Goal: Information Seeking & Learning: Understand process/instructions

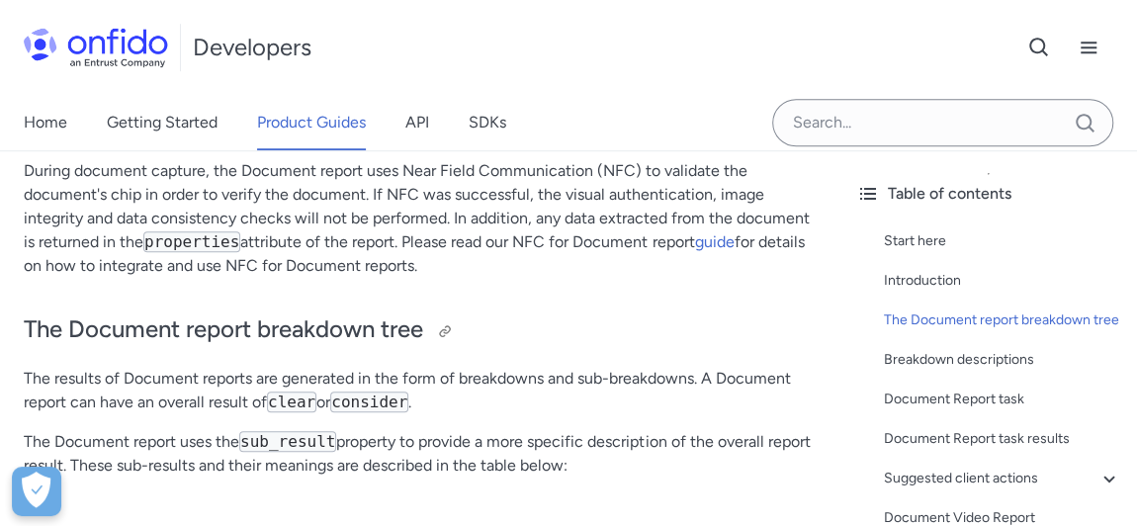
scroll to position [474, 0]
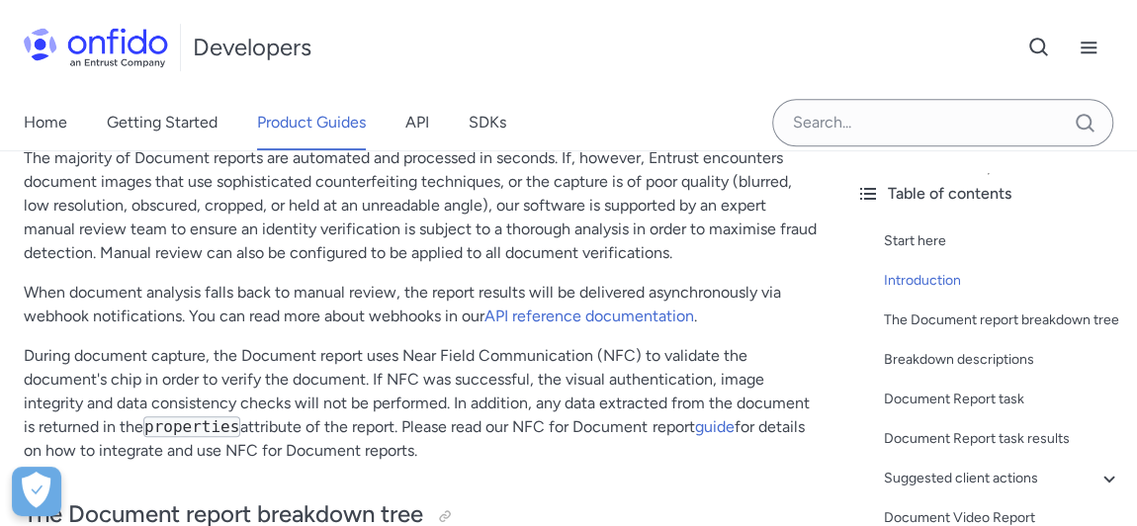
drag, startPoint x: 506, startPoint y: 365, endPoint x: 552, endPoint y: 472, distance: 116.1
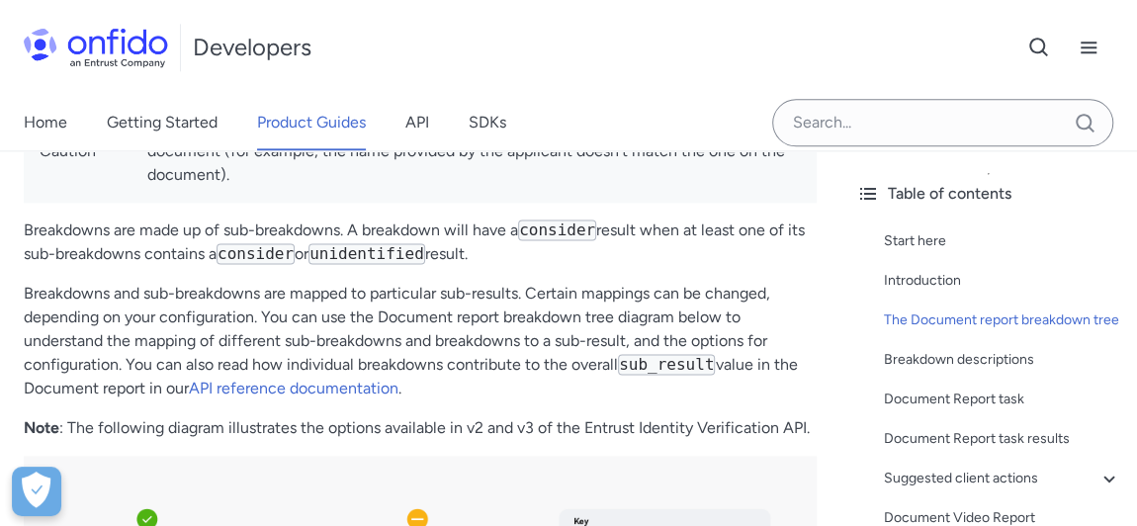
scroll to position [988, 0]
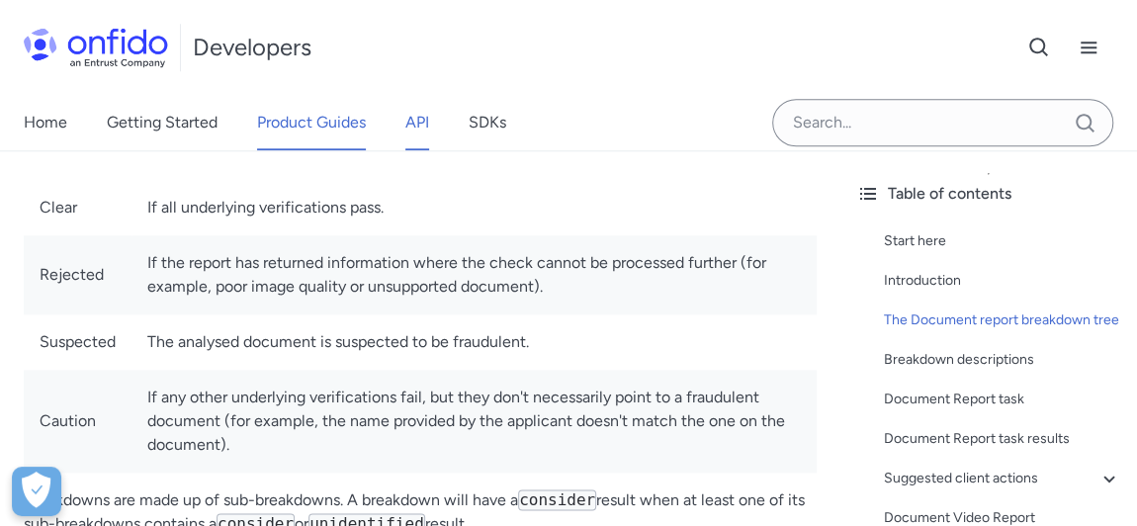
click at [419, 119] on link "API" at bounding box center [418, 122] width 24 height 55
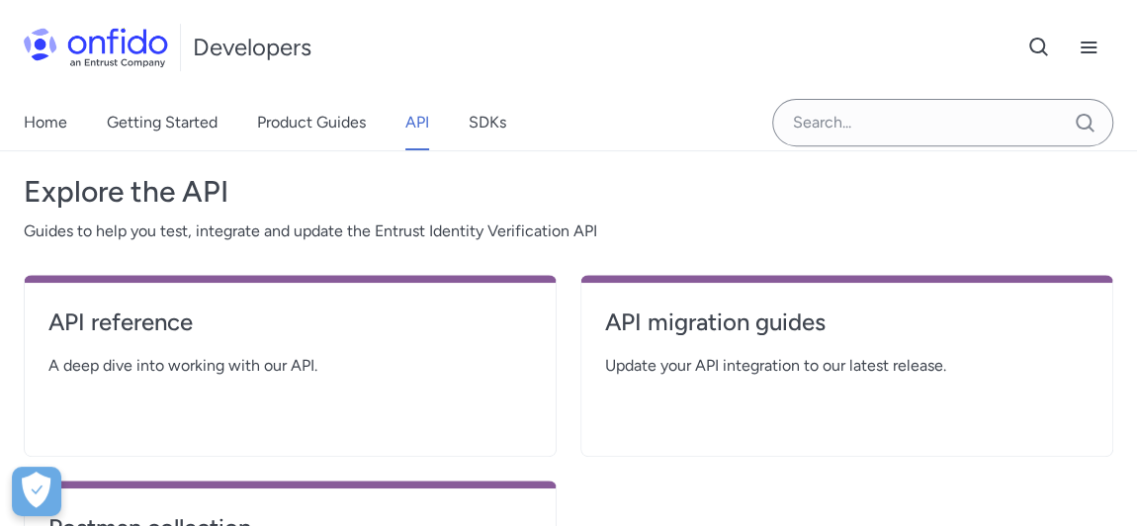
scroll to position [449, 0]
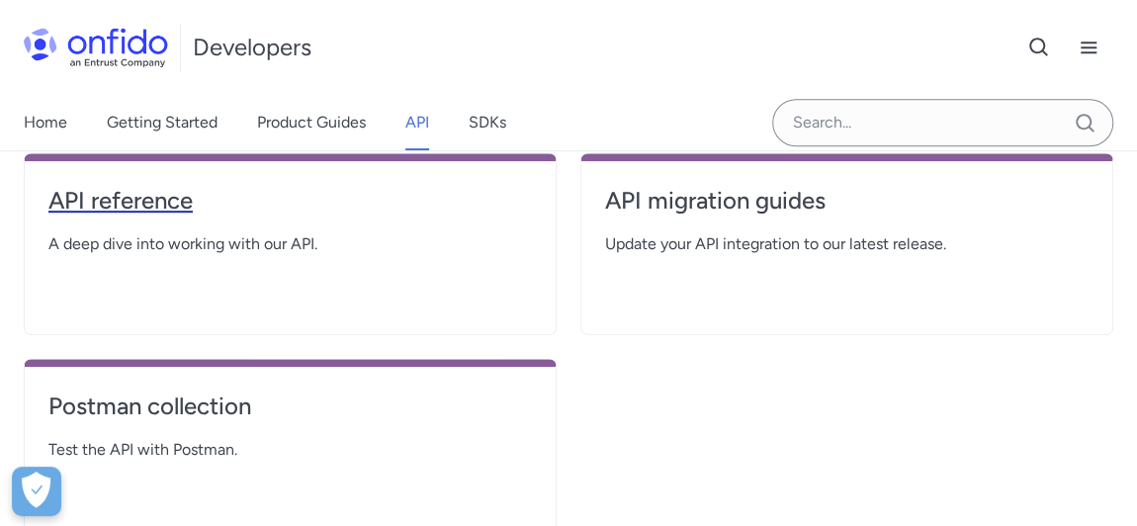
click at [86, 197] on h4 "API reference" at bounding box center [290, 201] width 484 height 32
select select "http"
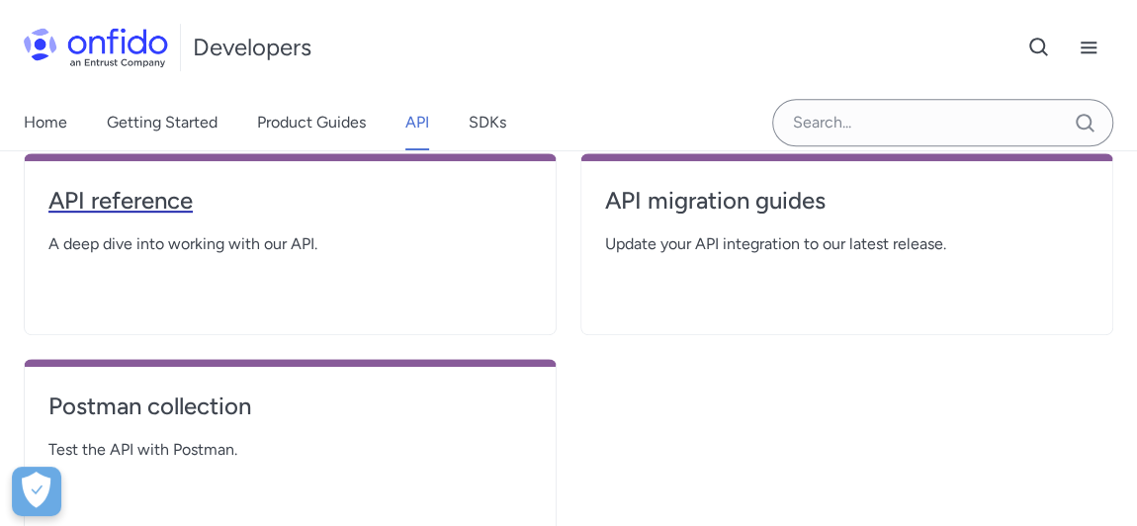
select select "http"
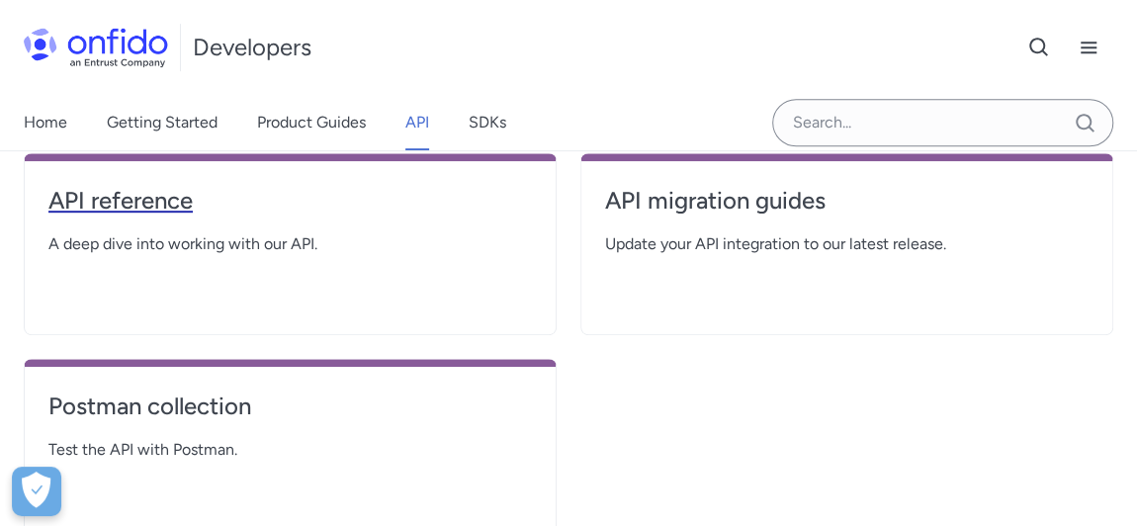
select select "http"
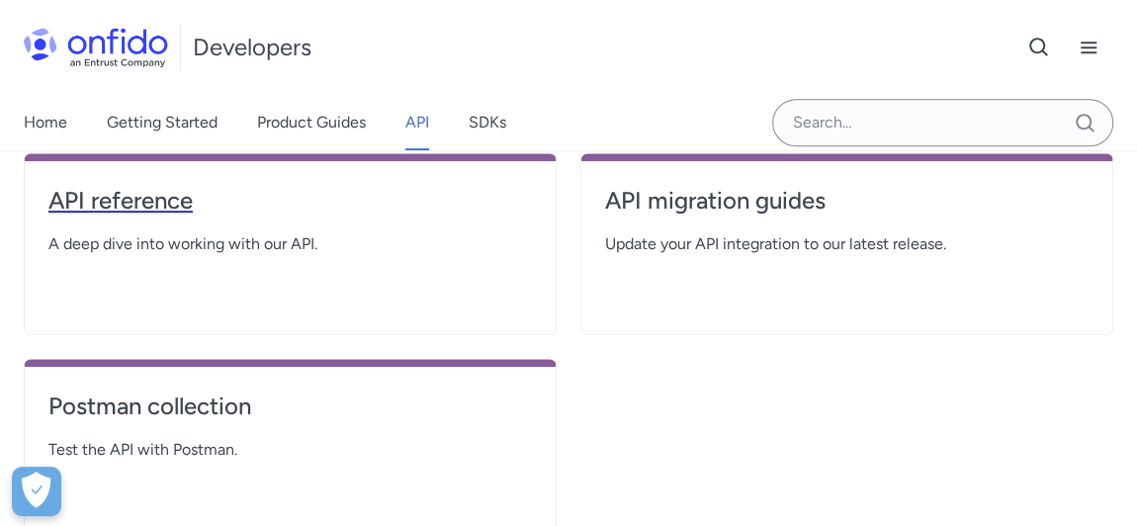
select select "http"
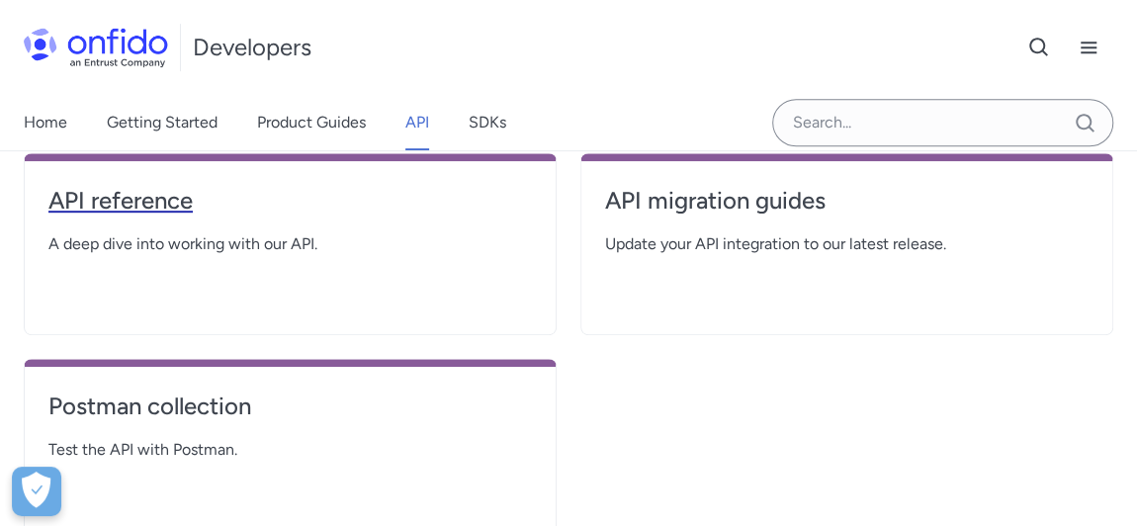
select select "http"
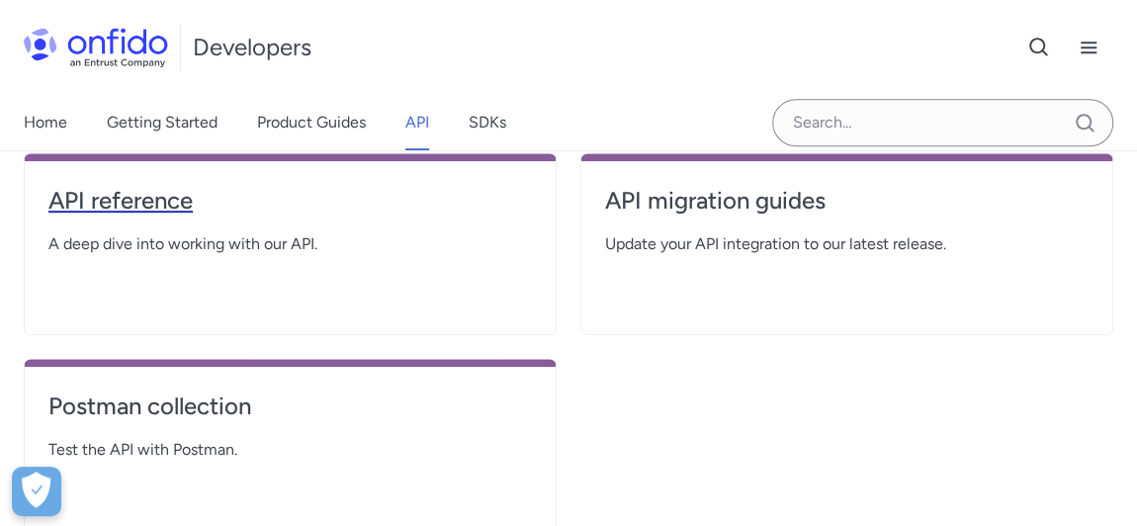
select select "http"
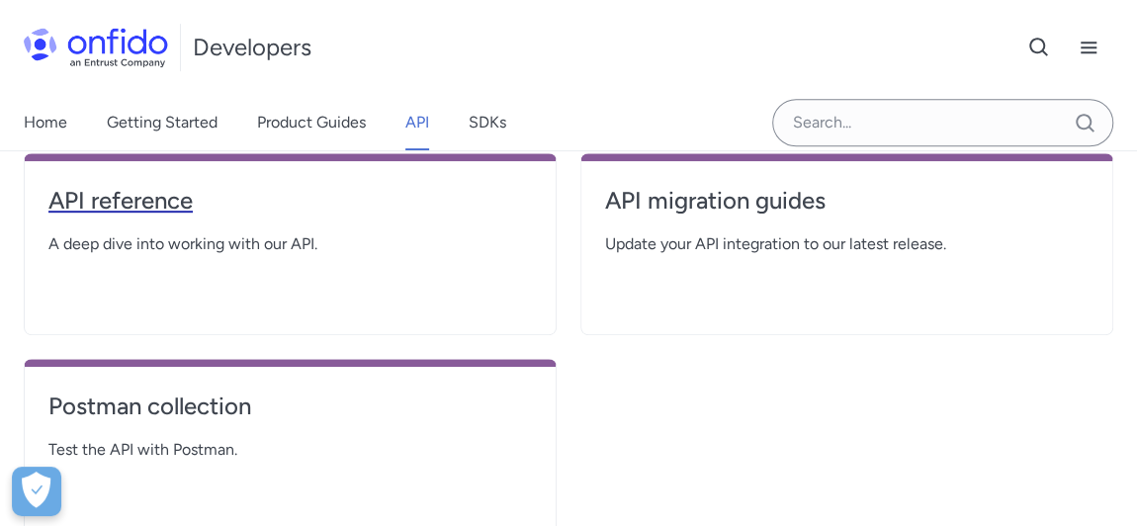
select select "http"
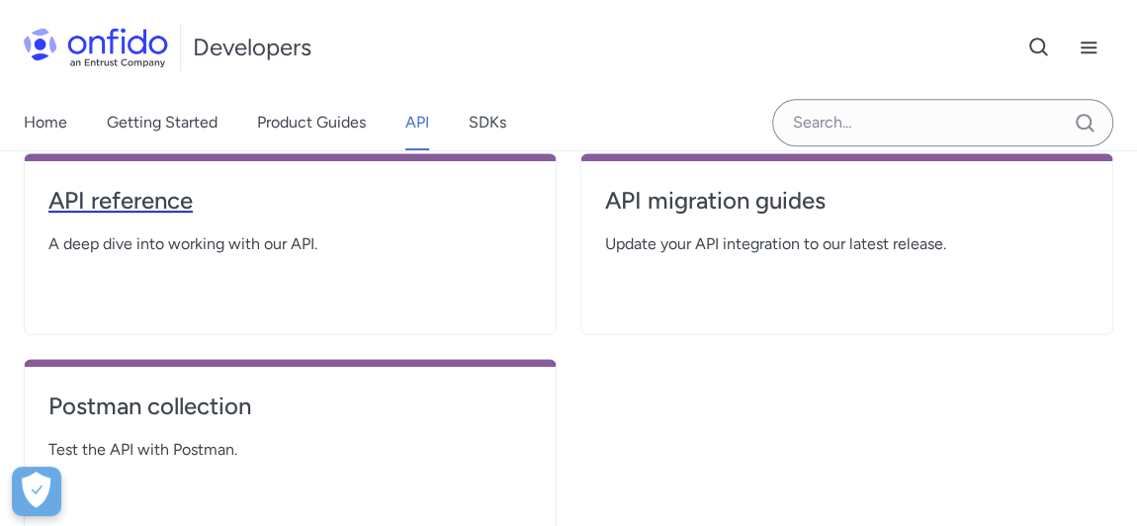
select select "http"
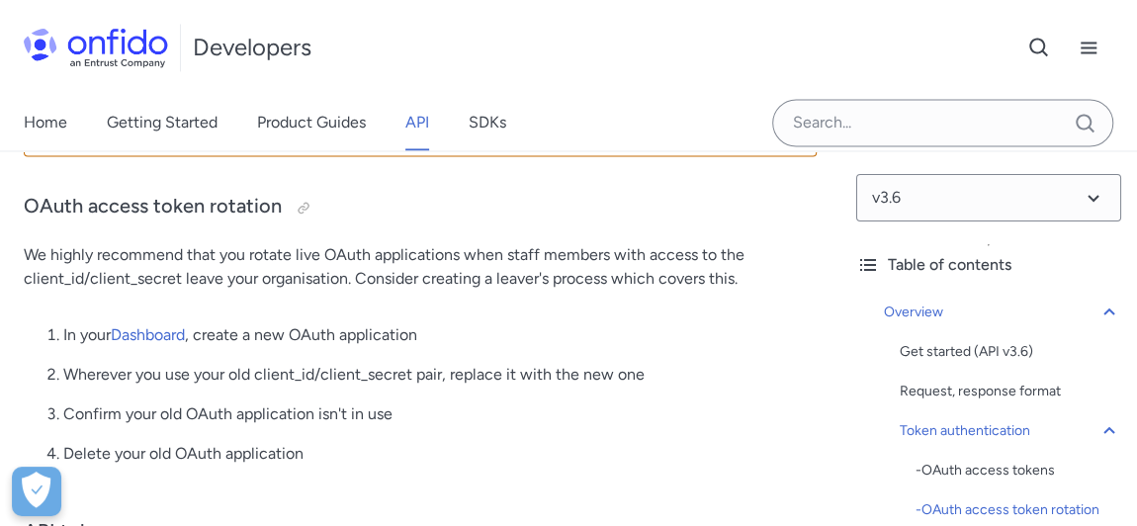
scroll to position [1708, 0]
